Goal: Task Accomplishment & Management: Manage account settings

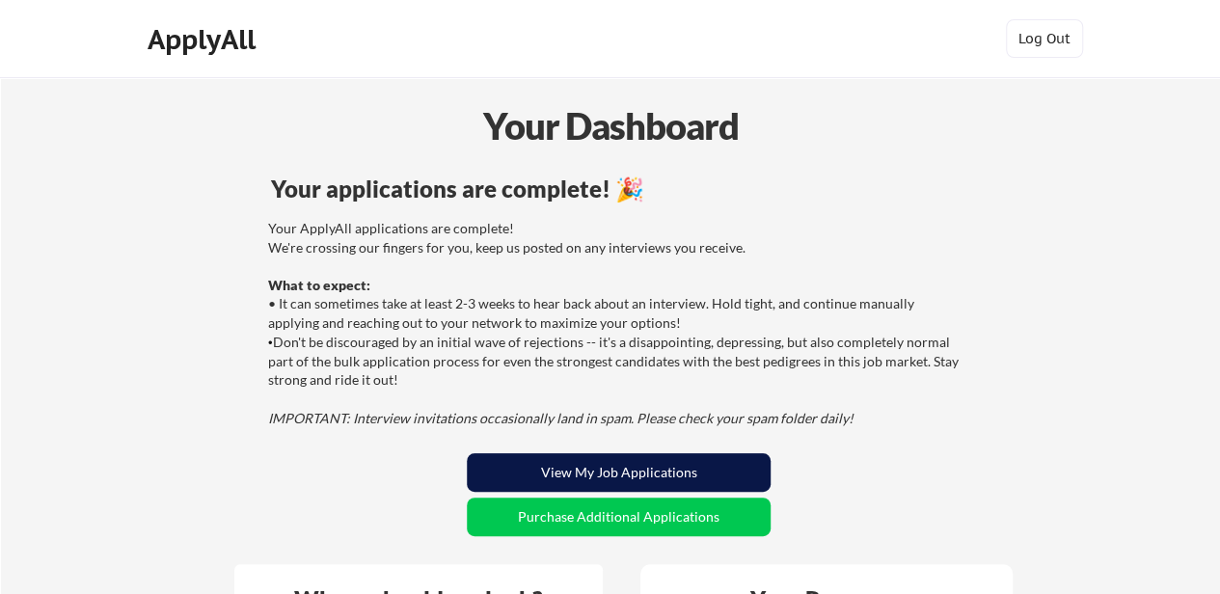
click at [684, 464] on button "View My Job Applications" at bounding box center [619, 472] width 304 height 39
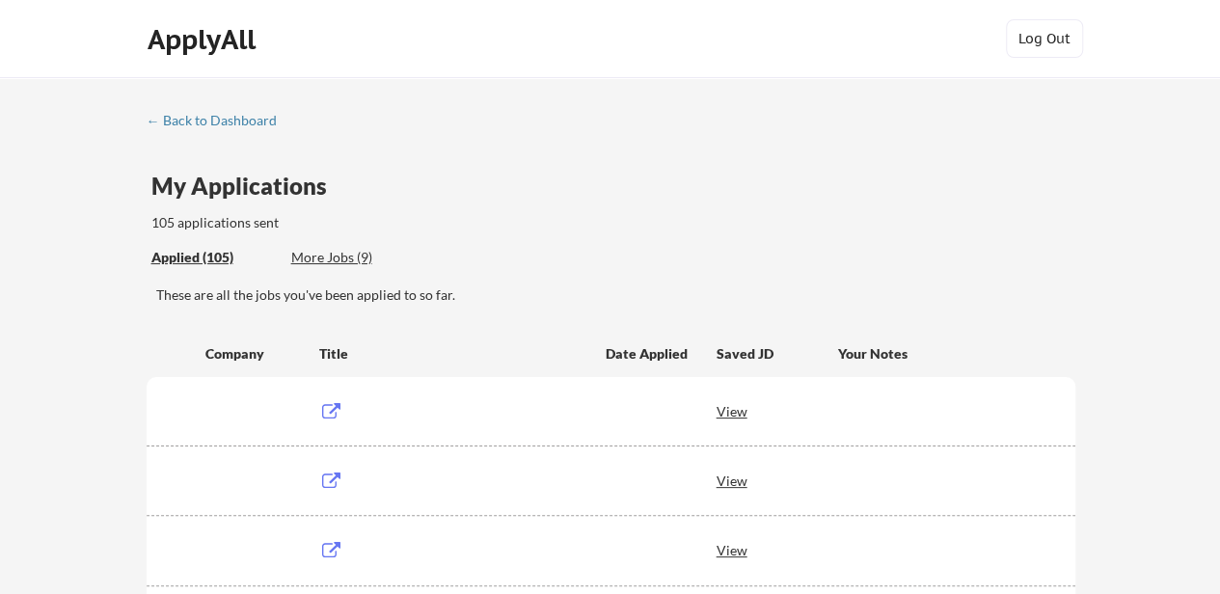
scroll to position [1097, 0]
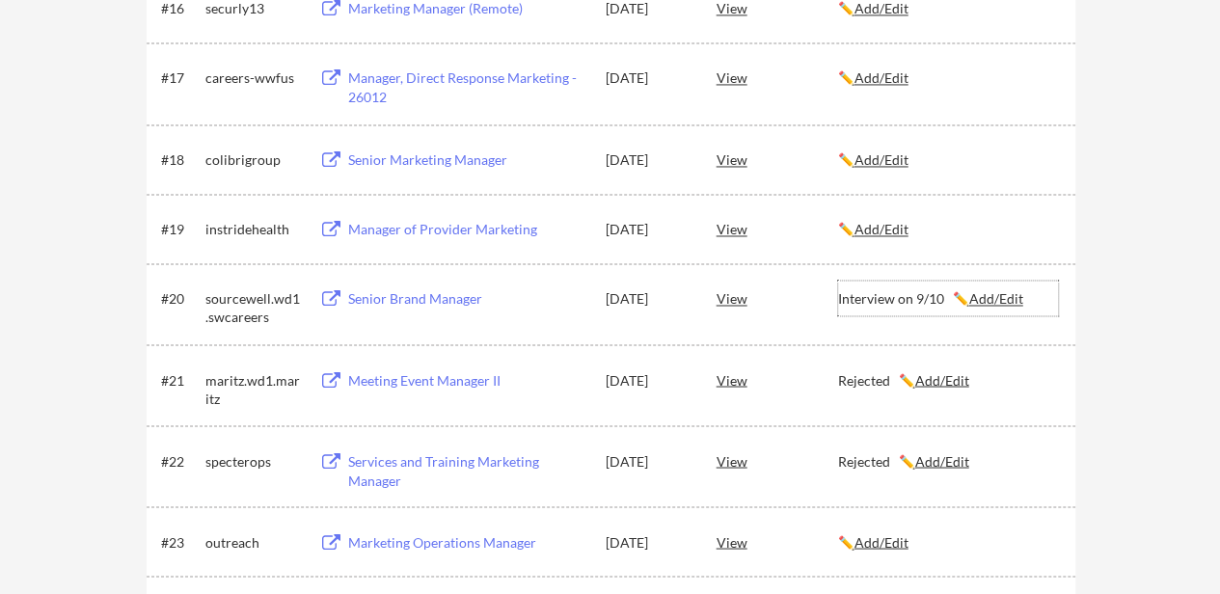
click at [1009, 300] on u "Add/Edit" at bounding box center [996, 298] width 54 height 16
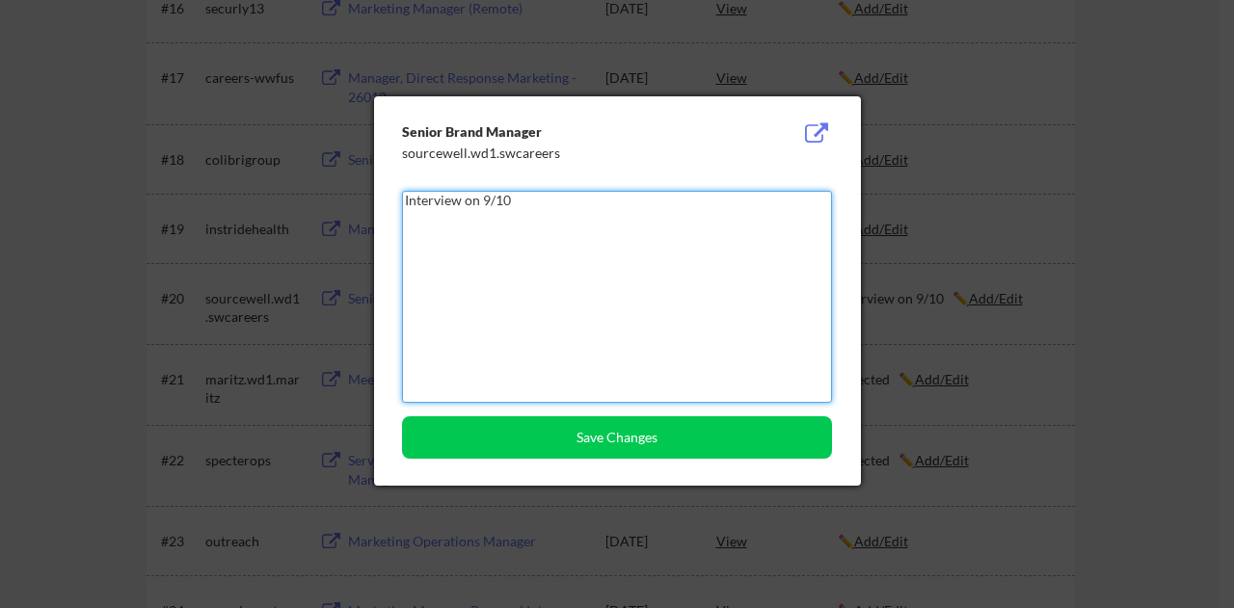
click at [634, 290] on textarea "Interview on 9/10" at bounding box center [617, 297] width 430 height 212
type textarea "Interview on 9/10, rejected 9/11"
click at [714, 414] on div "Senior Brand Manager sourcewell.wd1.swcareers Interview on 9/10, rejected 9/11 …" at bounding box center [617, 291] width 487 height 390
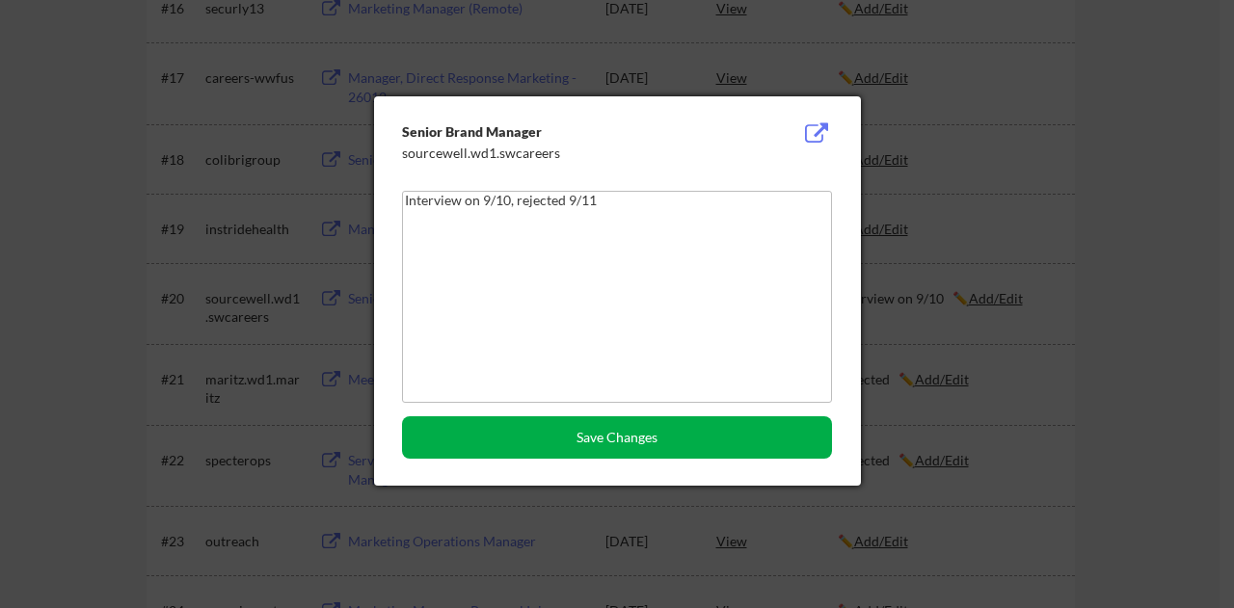
click at [715, 424] on button "Save Changes" at bounding box center [617, 438] width 430 height 42
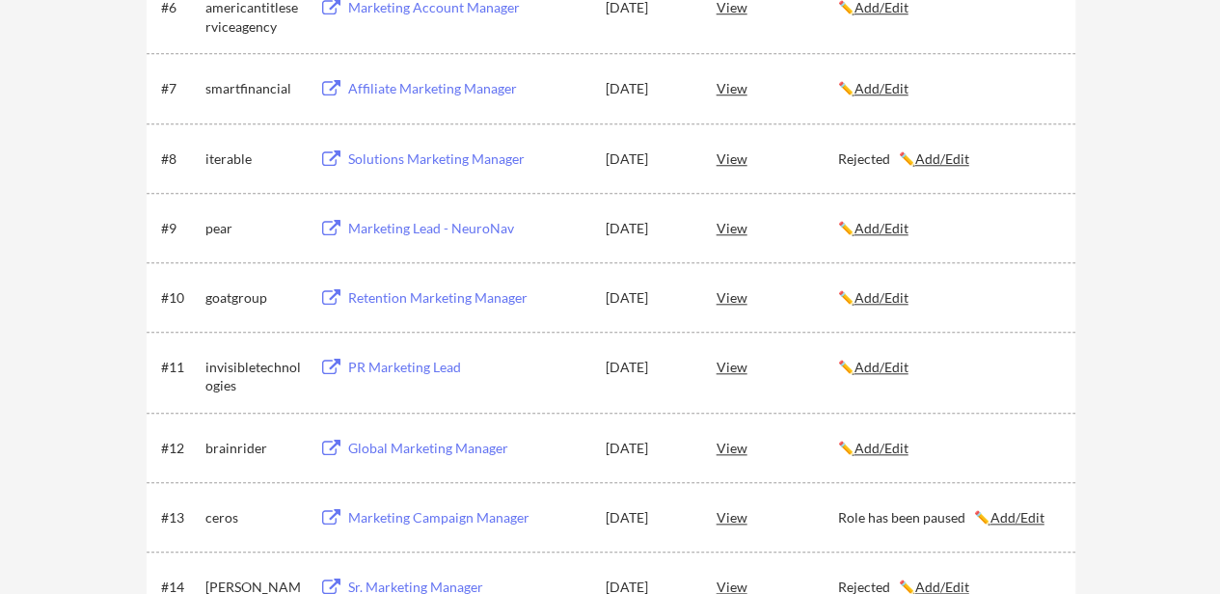
click at [895, 300] on u "Add/Edit" at bounding box center [881, 297] width 54 height 16
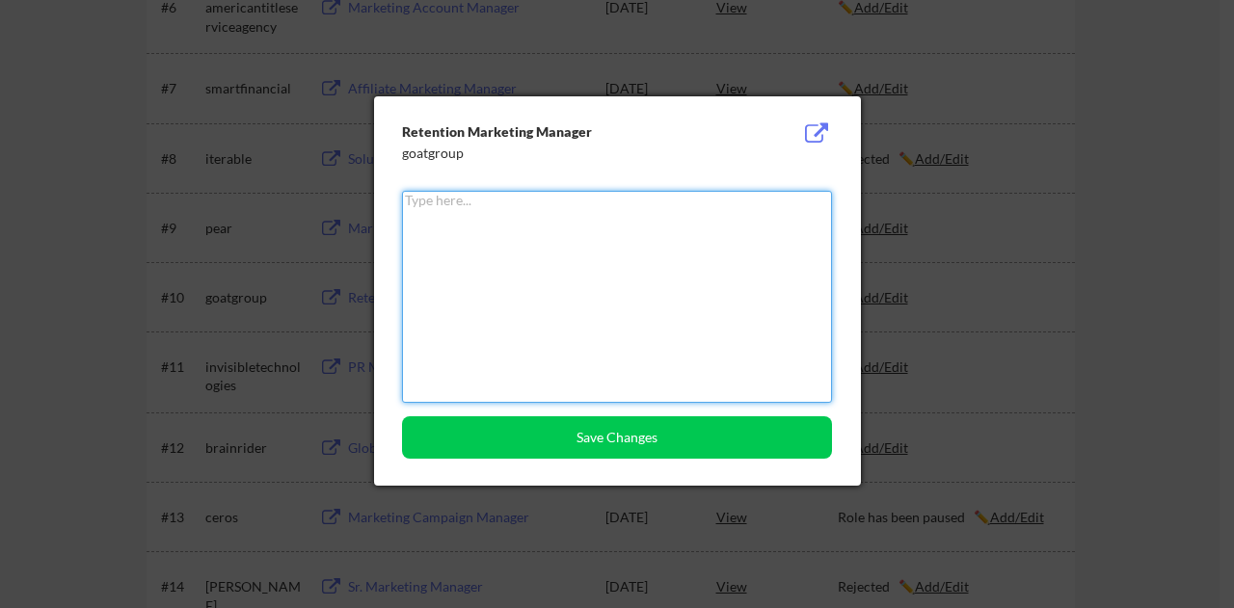
click at [620, 284] on textarea at bounding box center [617, 297] width 430 height 212
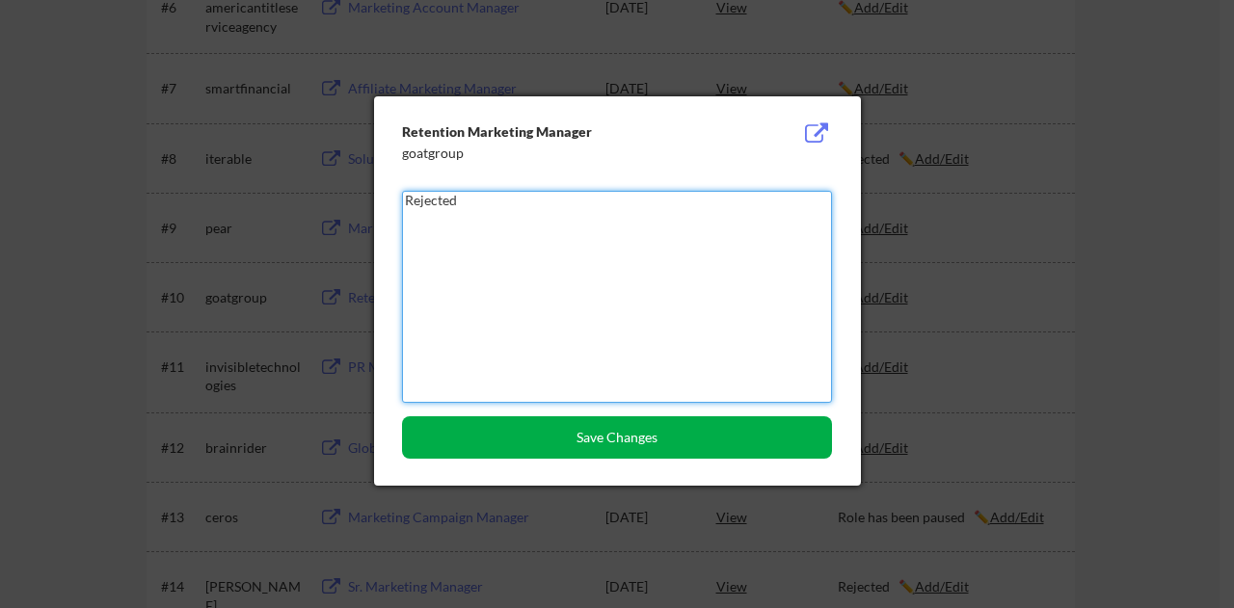
type textarea "Rejected"
click at [640, 449] on button "Save Changes" at bounding box center [617, 438] width 430 height 42
